Goal: Find specific page/section: Find specific page/section

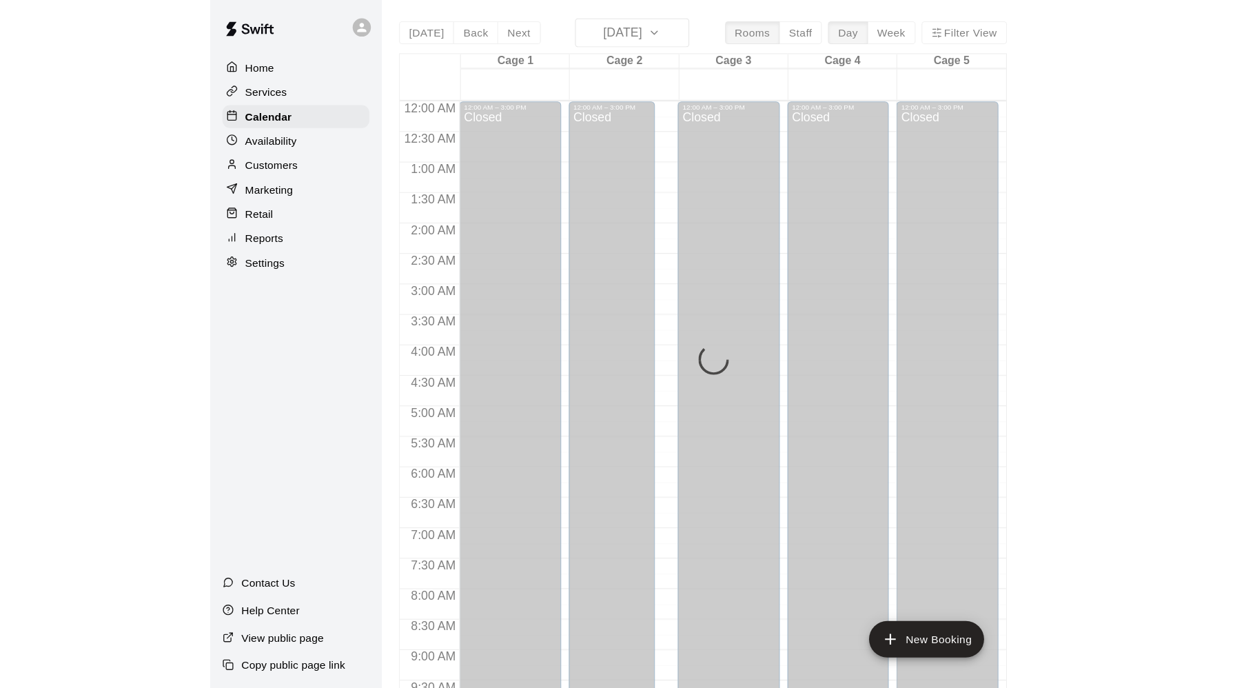
scroll to position [736, 0]
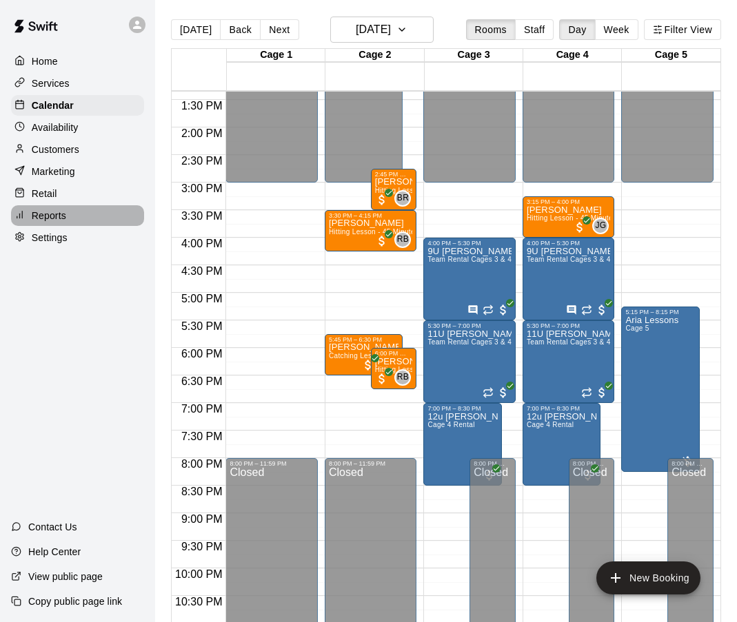
click at [50, 216] on p "Reports" at bounding box center [49, 216] width 34 height 14
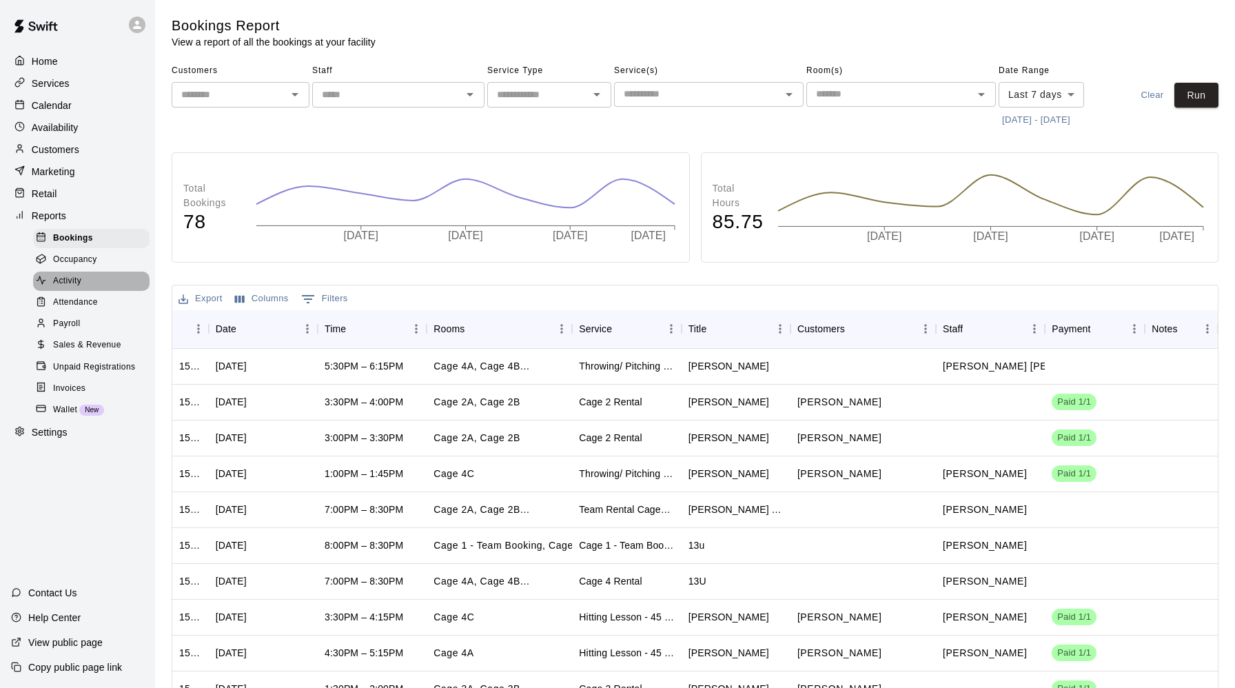
click at [72, 275] on span "Activity" at bounding box center [67, 281] width 28 height 14
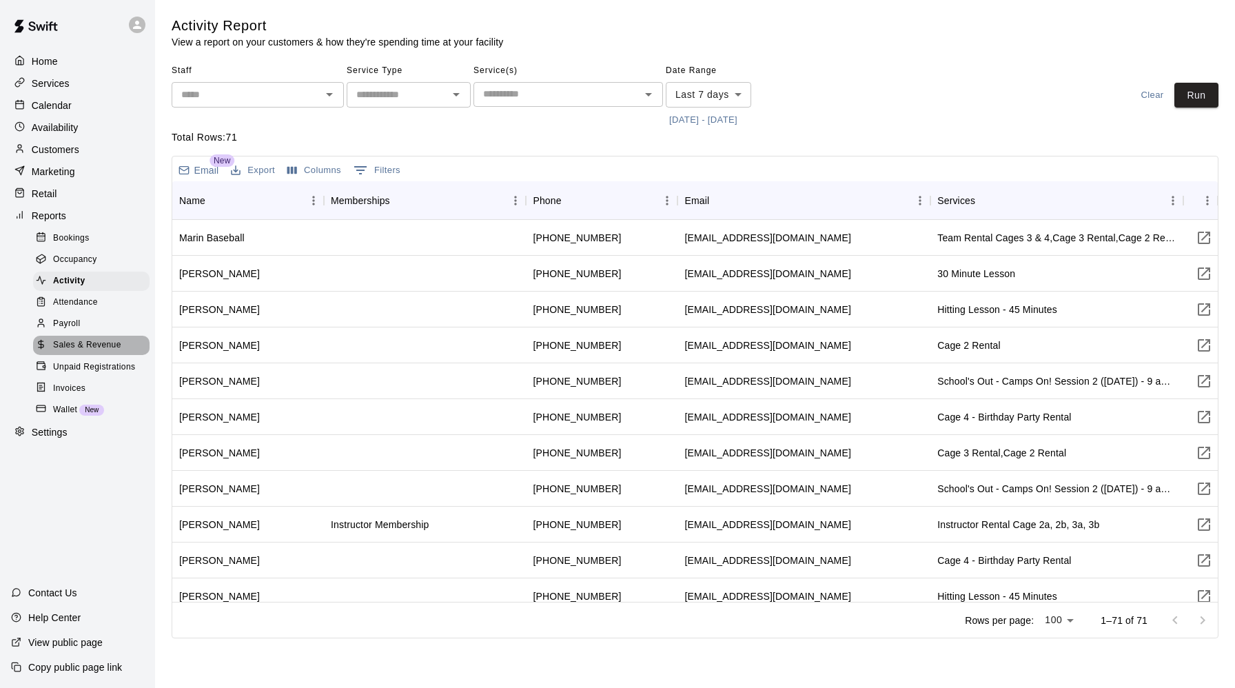
click at [97, 341] on span "Sales & Revenue" at bounding box center [87, 345] width 68 height 14
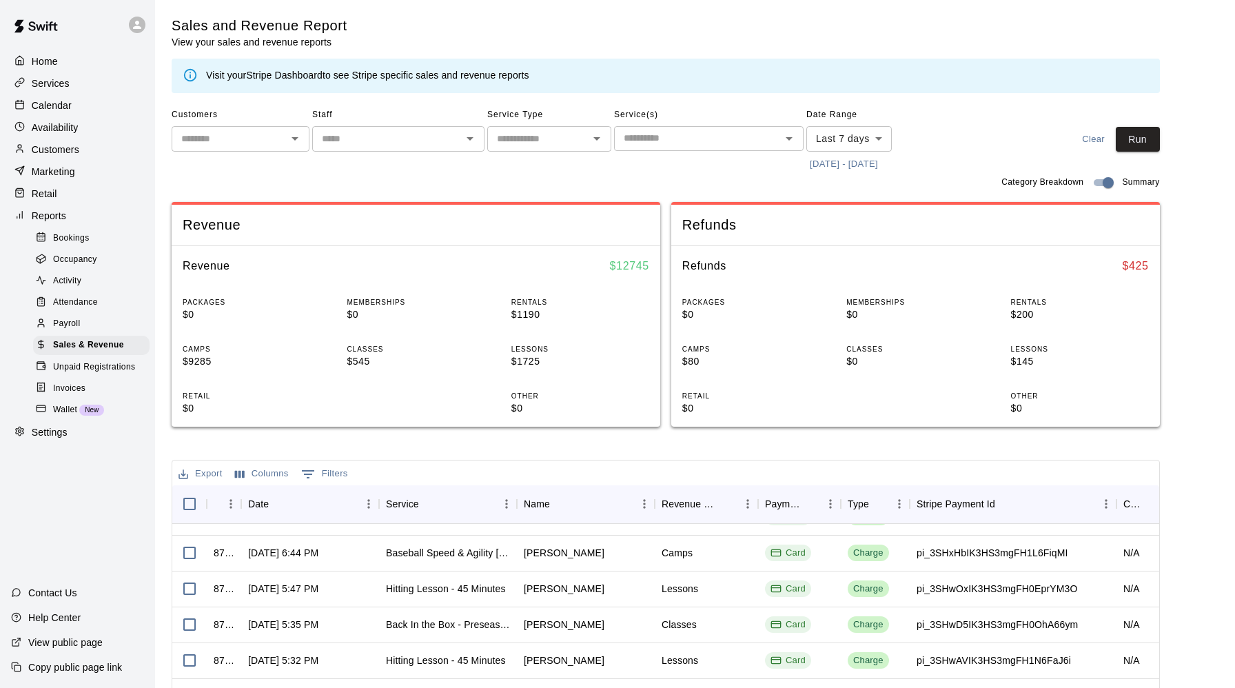
scroll to position [30, 0]
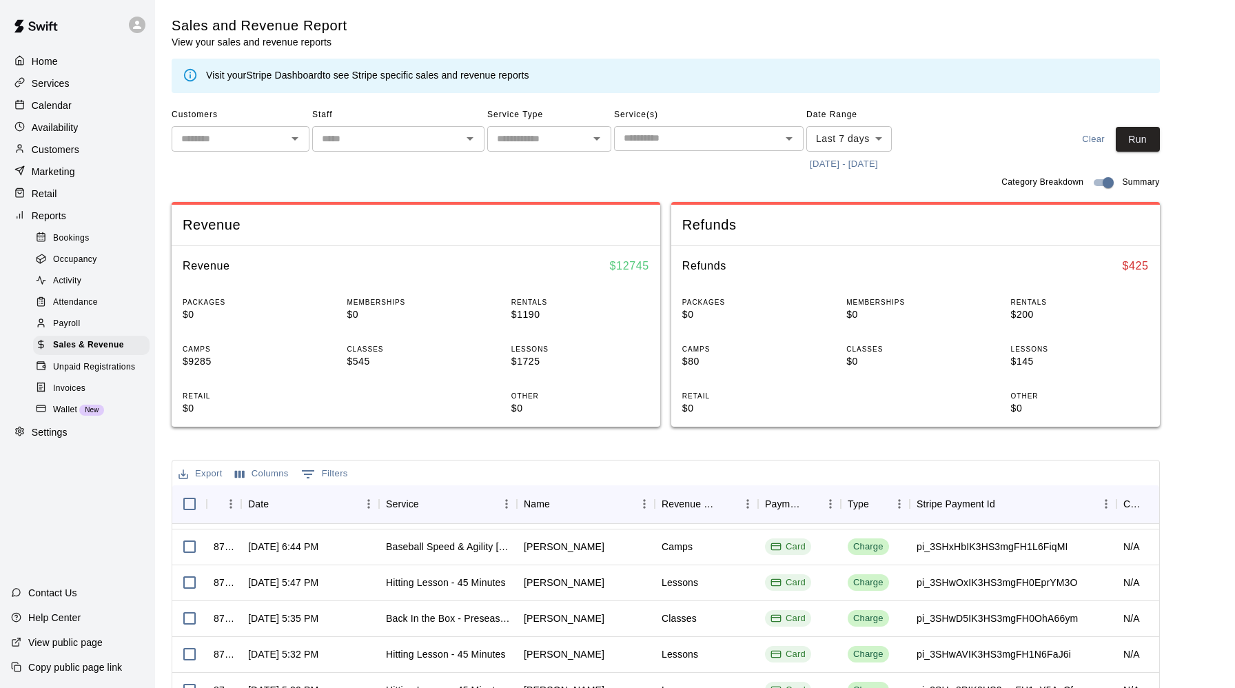
click at [736, 163] on button "[DATE] - [DATE]" at bounding box center [843, 164] width 75 height 21
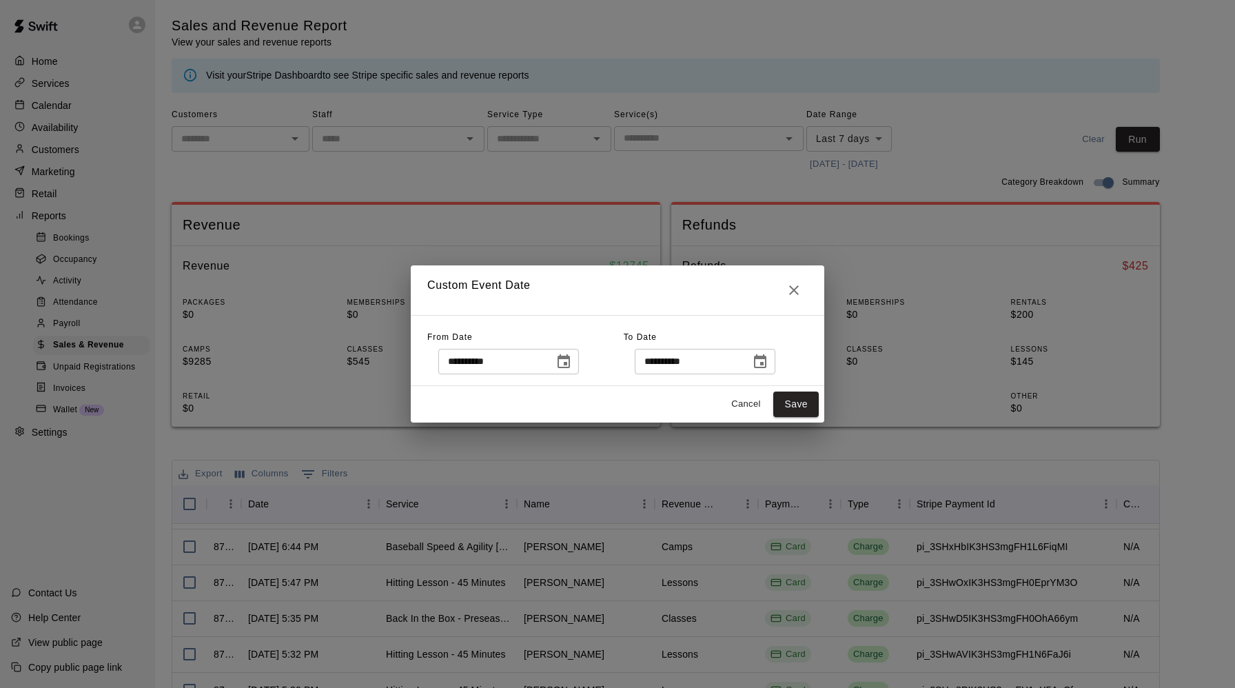
click at [572, 357] on icon "Choose date, selected date is Oct 6, 2025" at bounding box center [564, 362] width 17 height 17
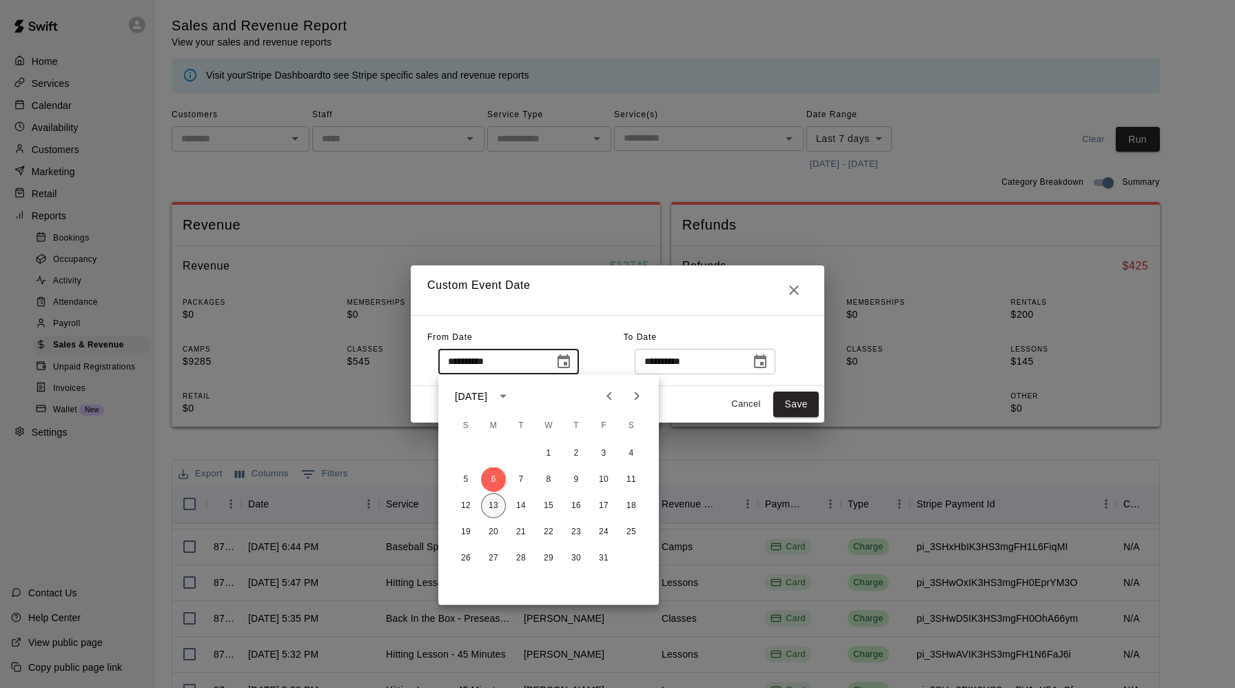
click at [493, 503] on button "13" at bounding box center [493, 505] width 25 height 25
type input "**********"
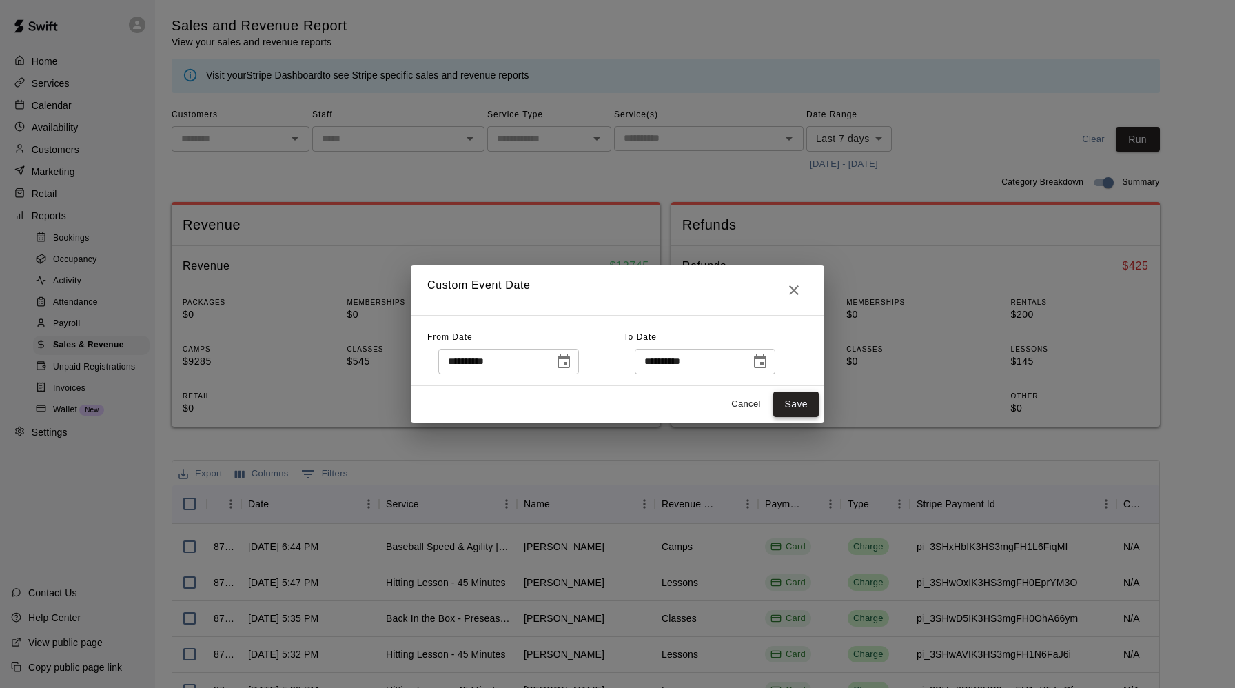
click at [736, 403] on button "Save" at bounding box center [795, 404] width 45 height 26
type input "******"
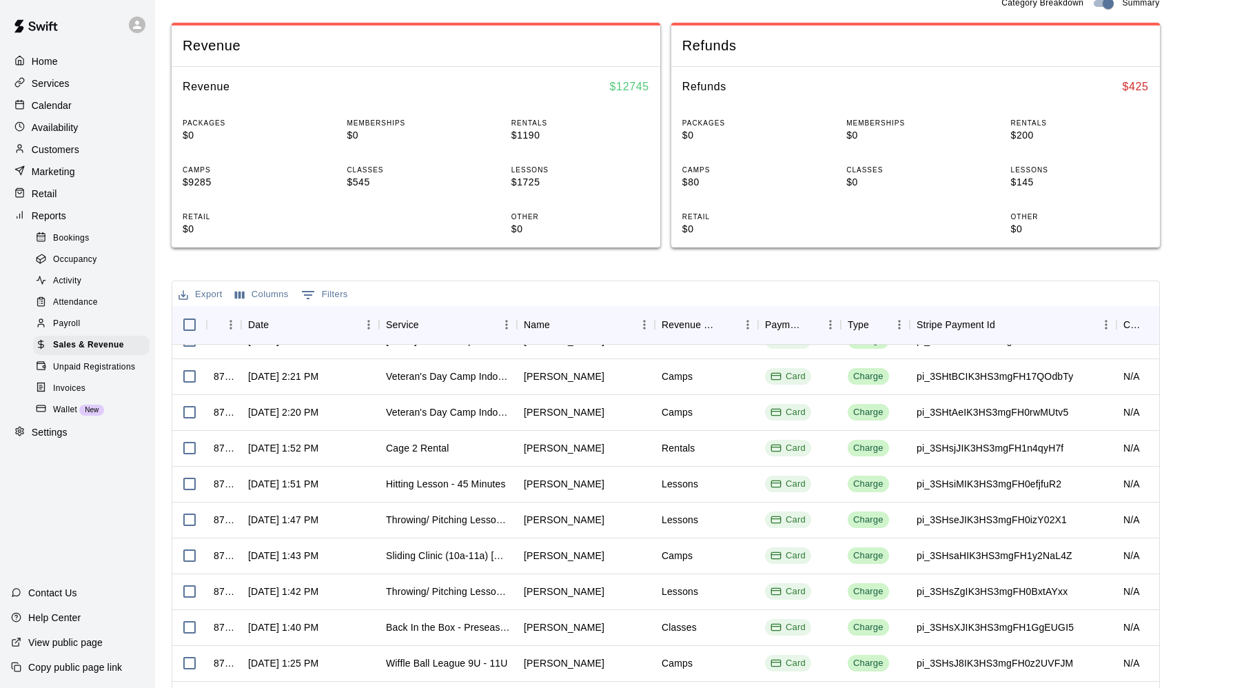
scroll to position [633, 0]
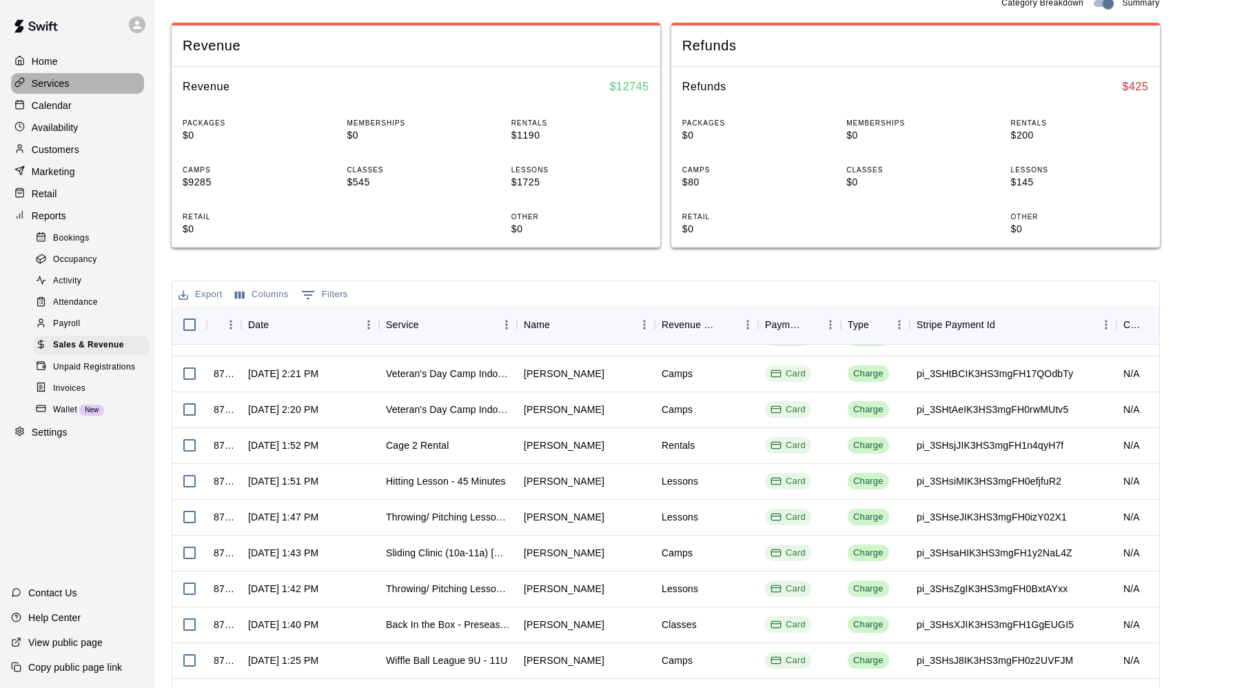
click at [48, 81] on p "Services" at bounding box center [51, 84] width 38 height 14
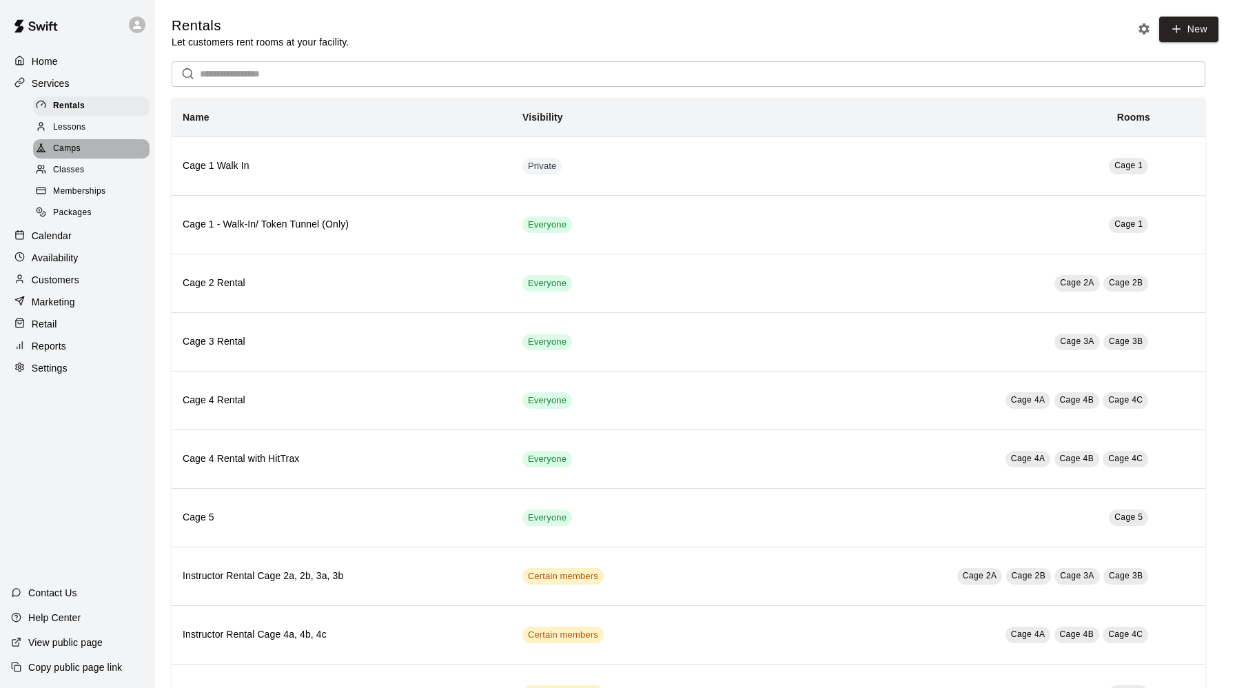
click at [72, 144] on span "Camps" at bounding box center [67, 149] width 28 height 14
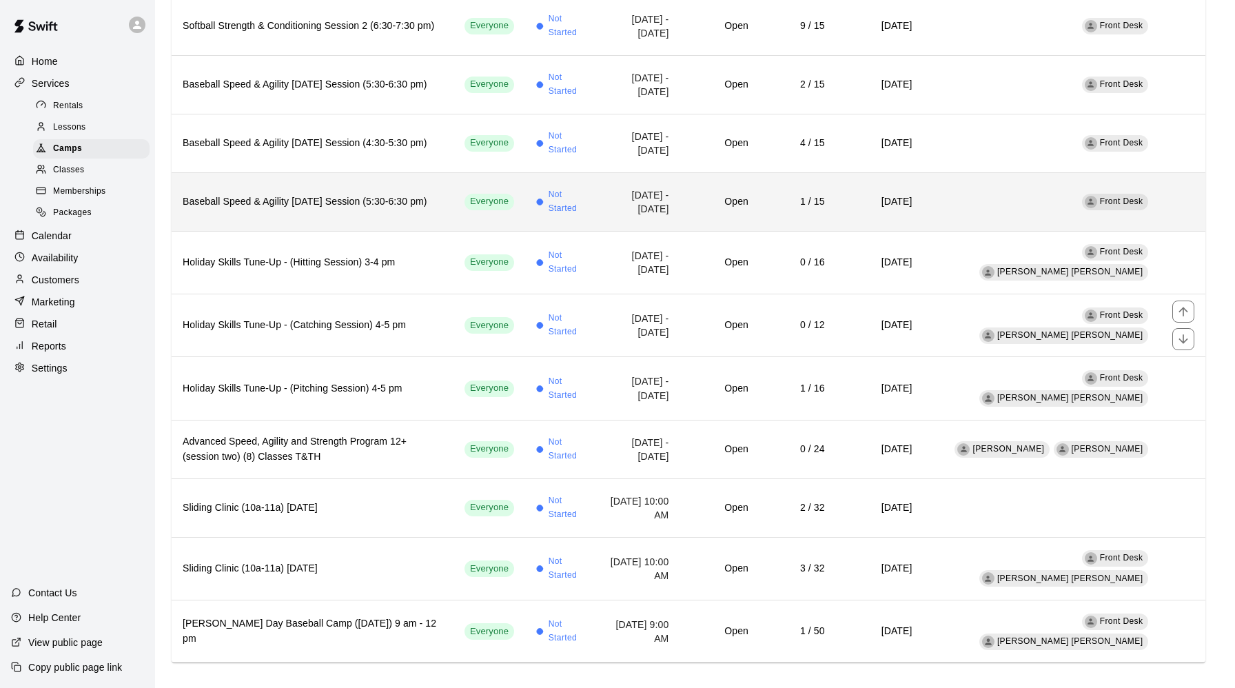
scroll to position [1088, 0]
